Goal: Navigation & Orientation: Find specific page/section

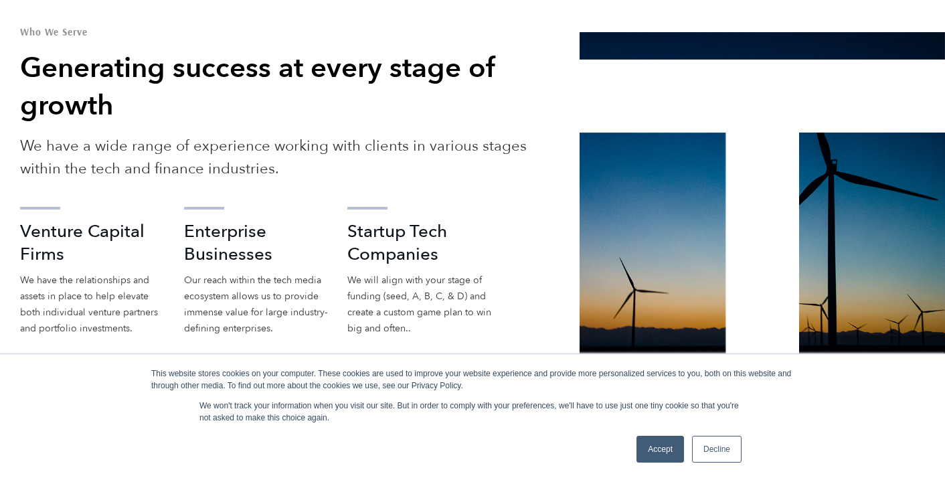
scroll to position [2087, 0]
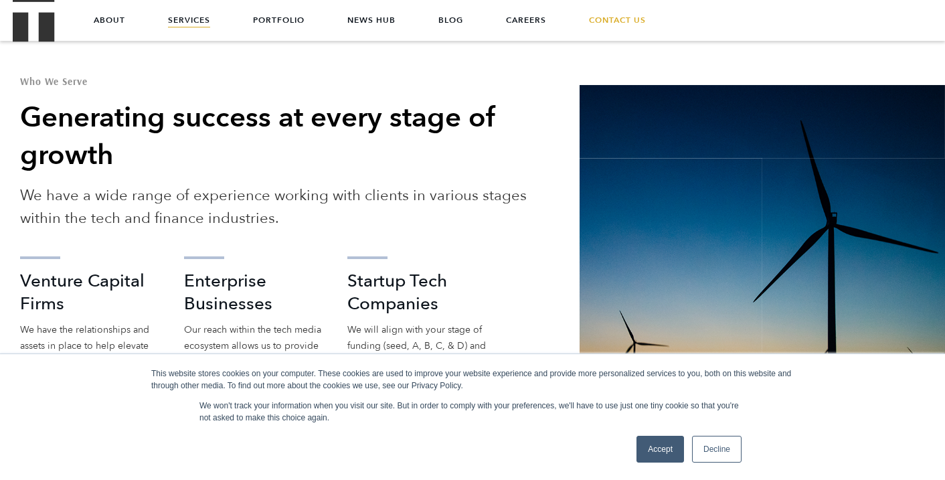
scroll to position [1960, 0]
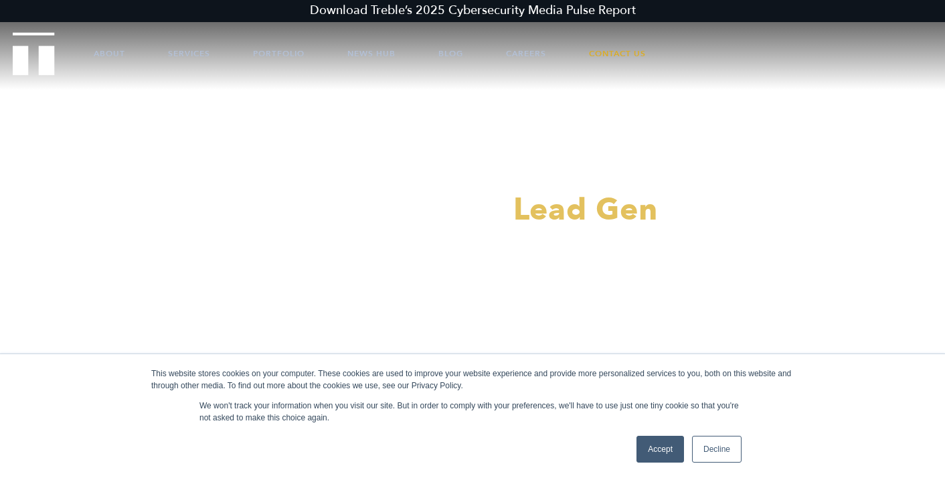
scroll to position [36, 0]
